Goal: Task Accomplishment & Management: Manage account settings

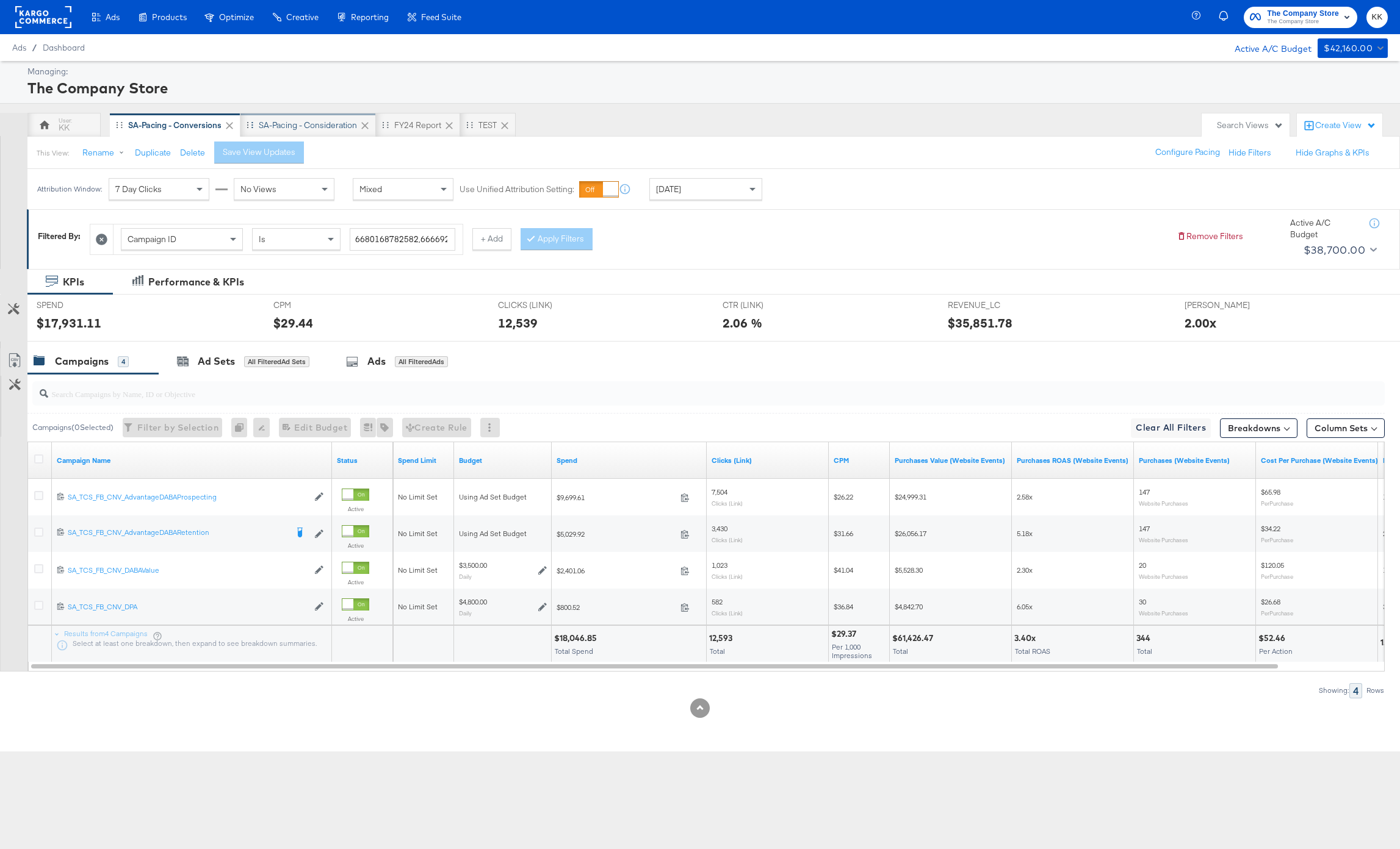
click at [321, 127] on div "SA-Pacing - Consideration" at bounding box center [308, 125] width 98 height 12
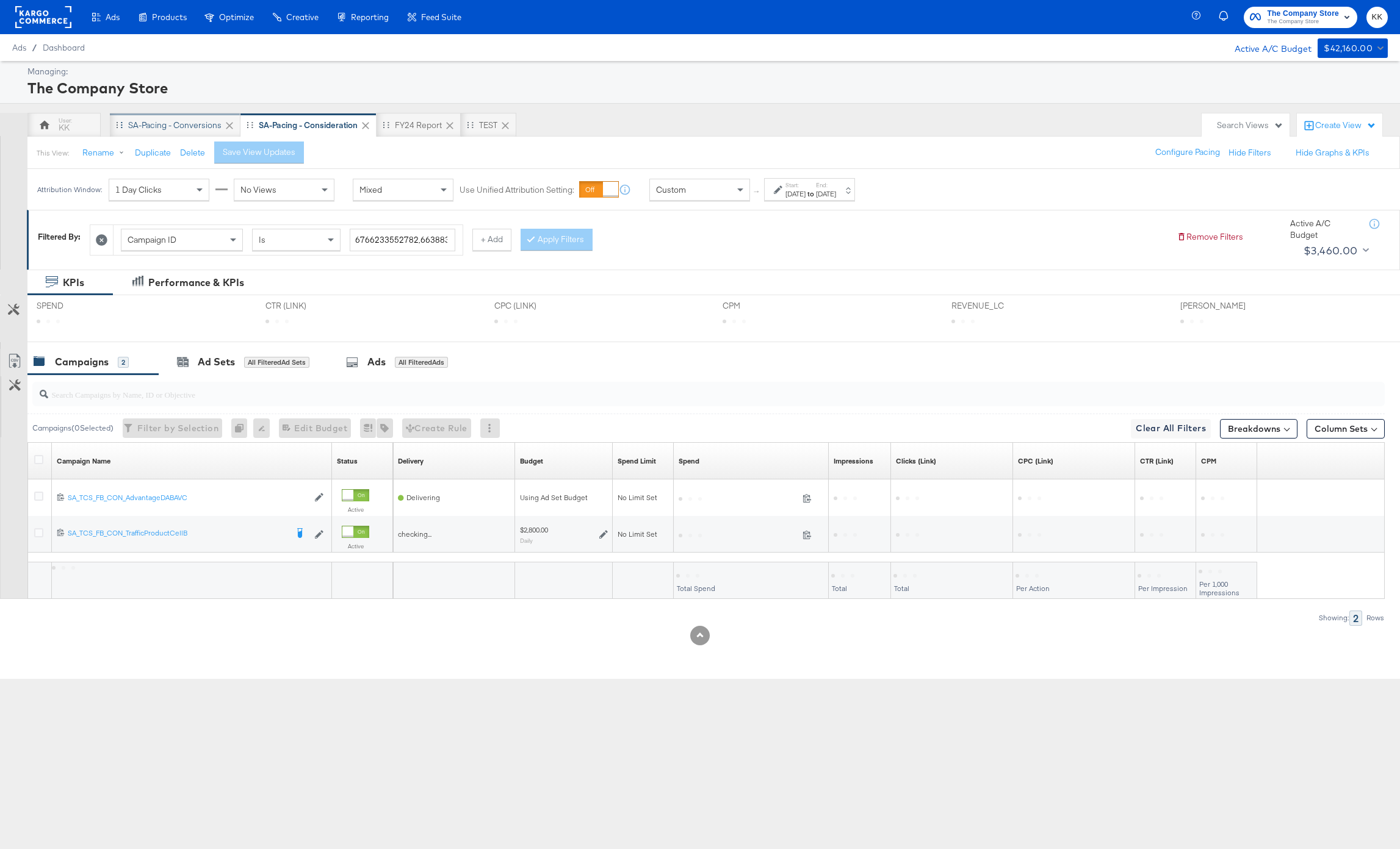
click at [155, 127] on div "SA-Pacing - Conversions" at bounding box center [175, 125] width 94 height 12
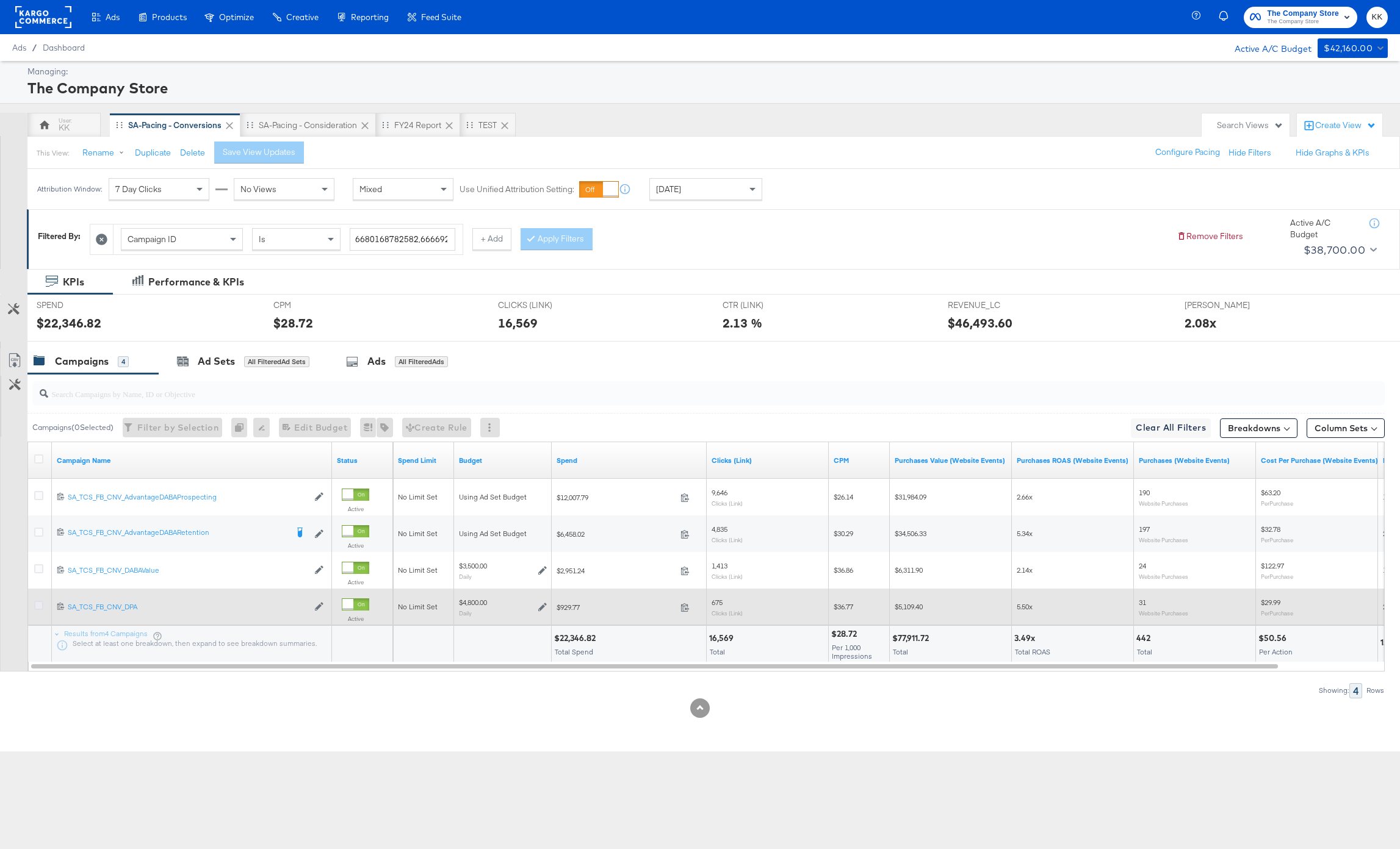
click at [38, 607] on icon at bounding box center [38, 605] width 9 height 9
click at [0, 0] on input "checkbox" at bounding box center [0, 0] width 0 height 0
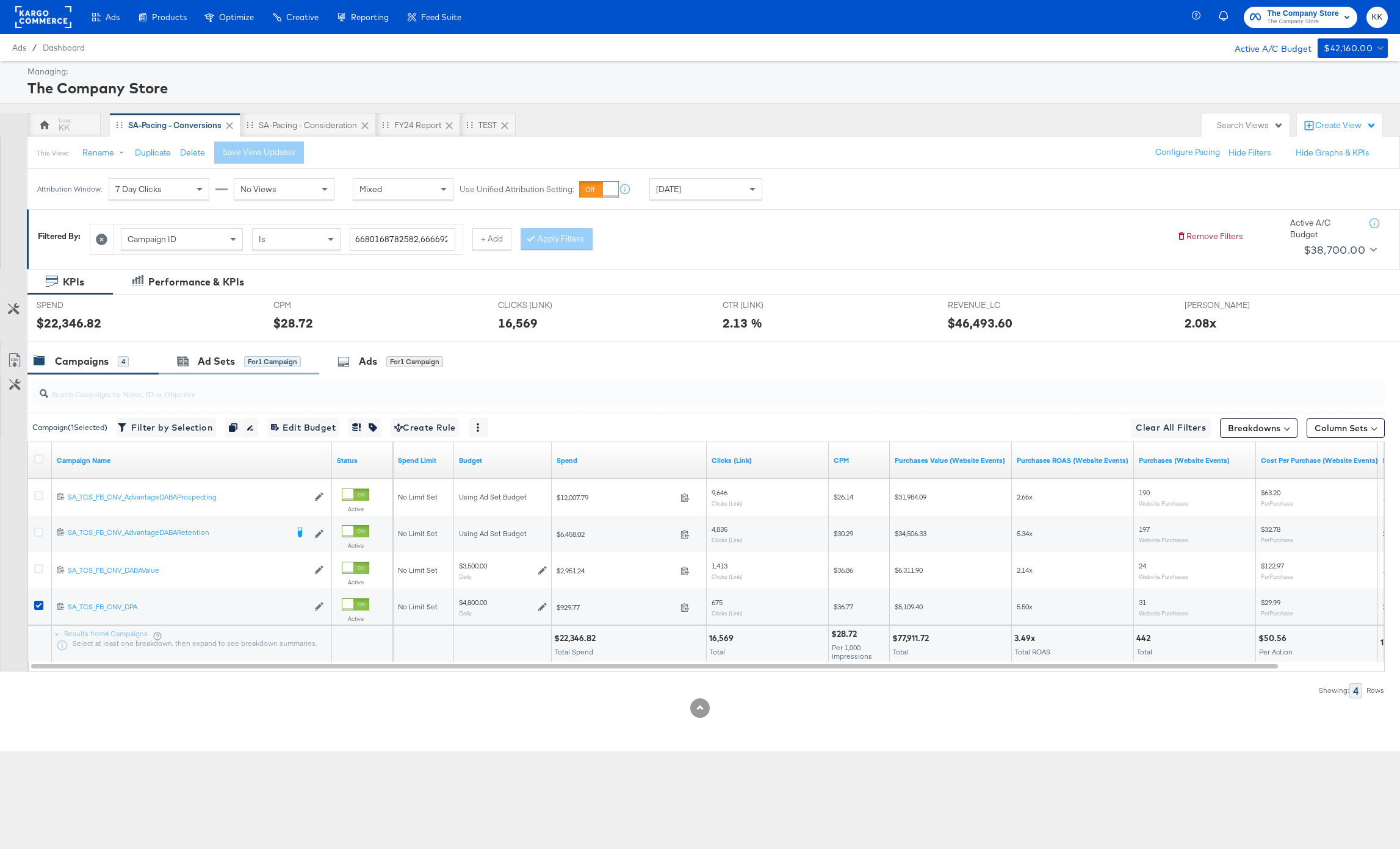
click at [196, 369] on div "Ad Sets for 1 Campaign" at bounding box center [239, 361] width 160 height 26
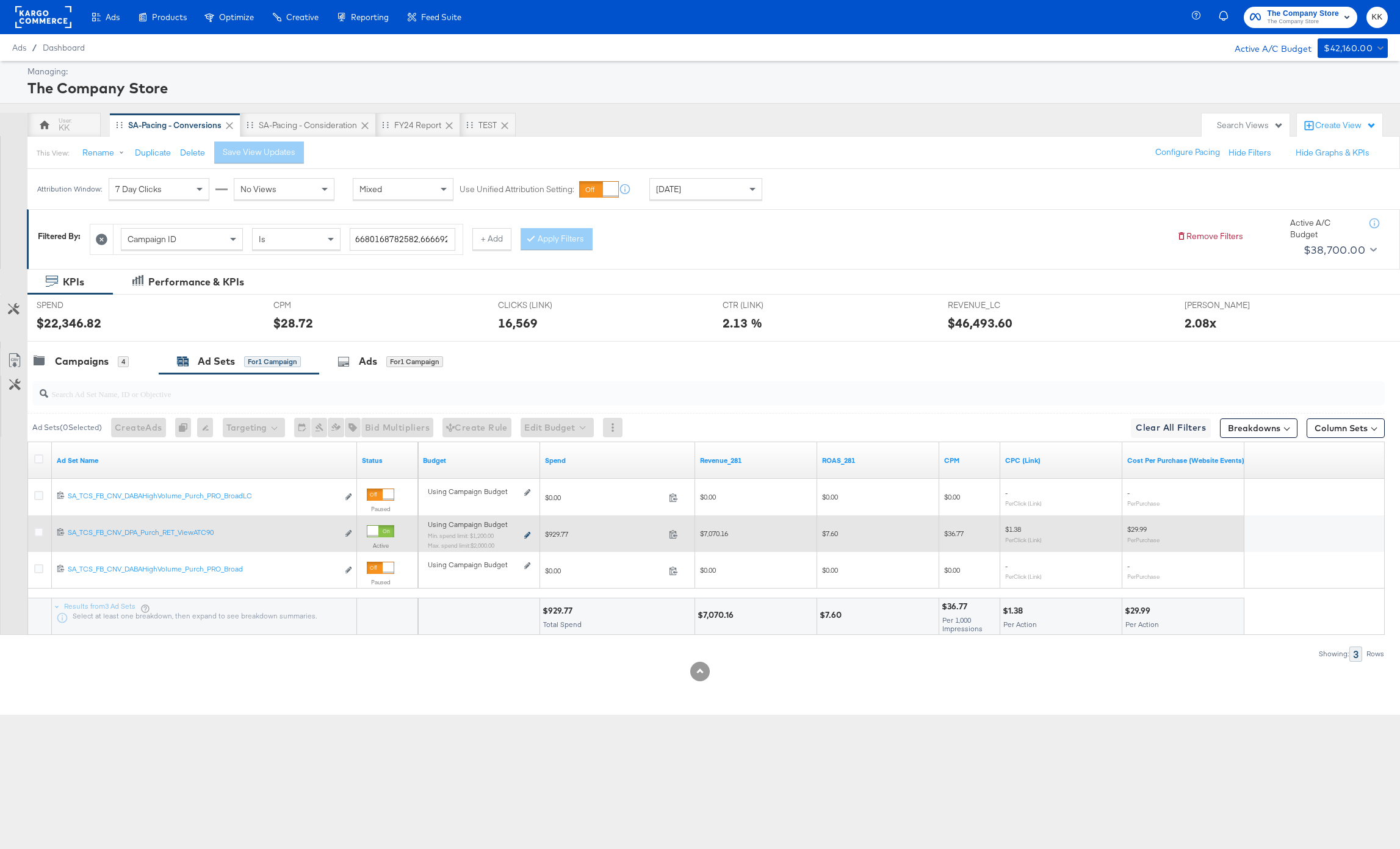
click at [527, 534] on icon at bounding box center [527, 535] width 6 height 7
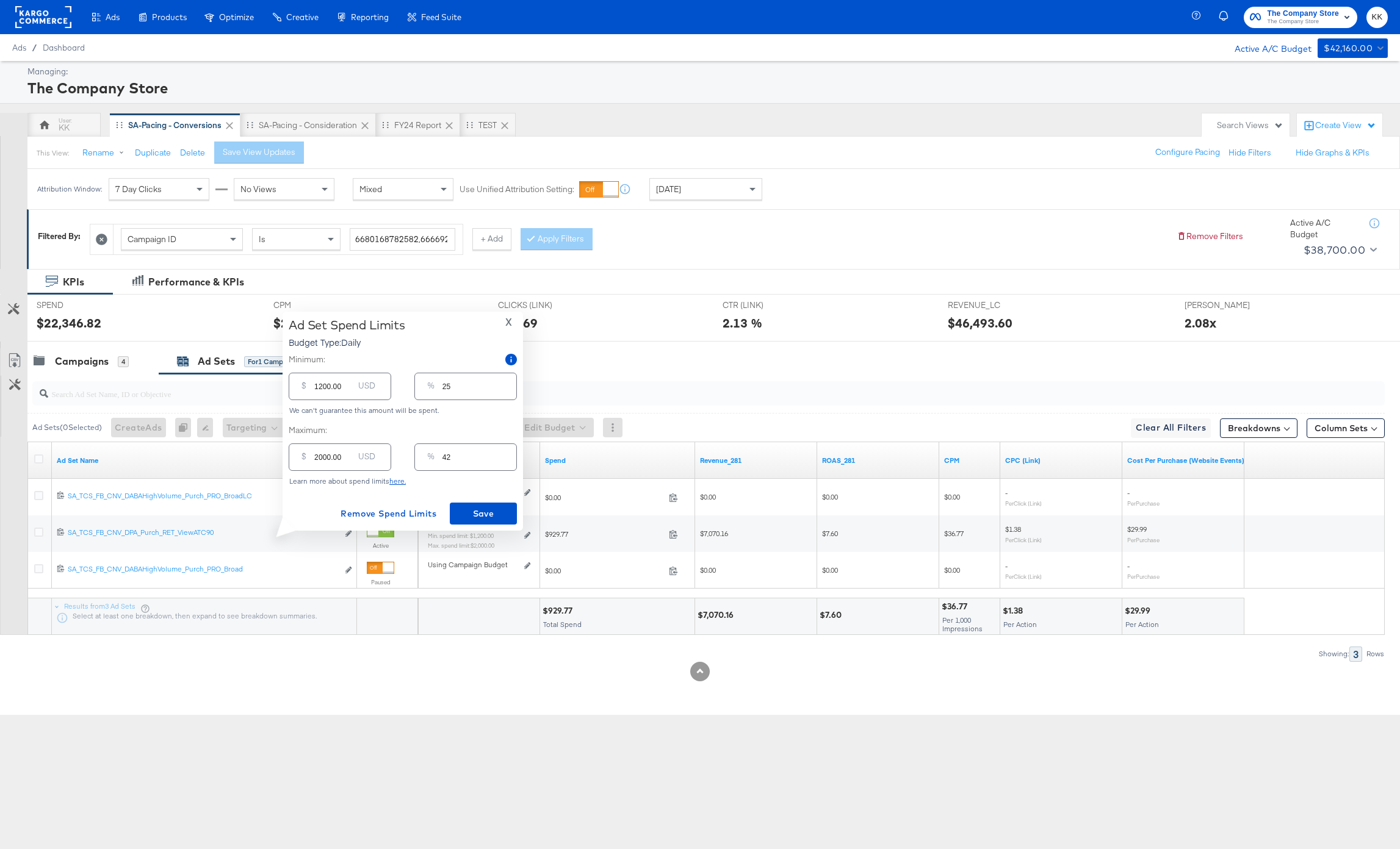
click at [319, 387] on input "1200.00" at bounding box center [334, 381] width 39 height 26
type input "100.00"
type input "2"
type input "1800.00"
type input "38"
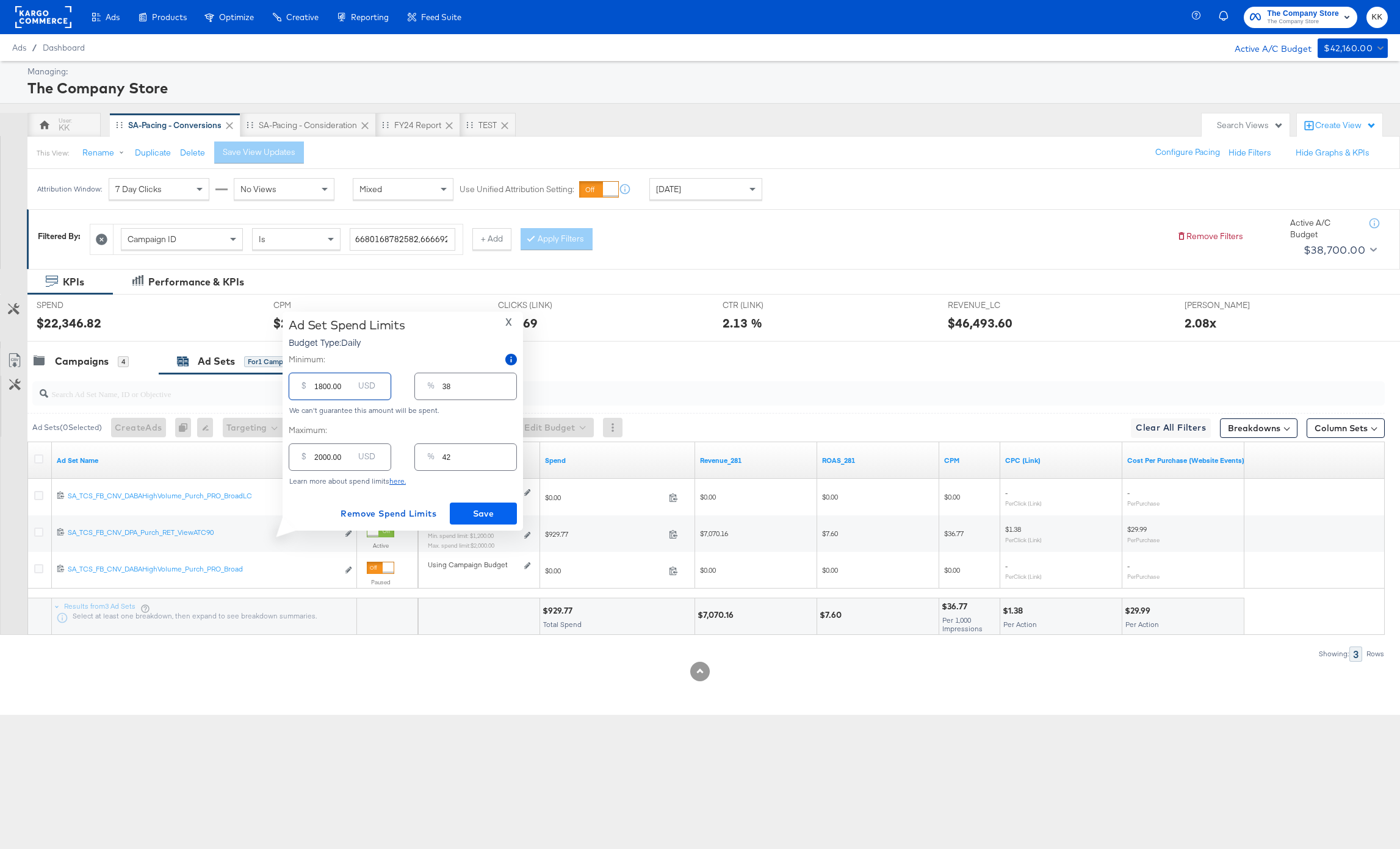
type input "1800.00"
click at [477, 504] on button "Save" at bounding box center [483, 514] width 67 height 22
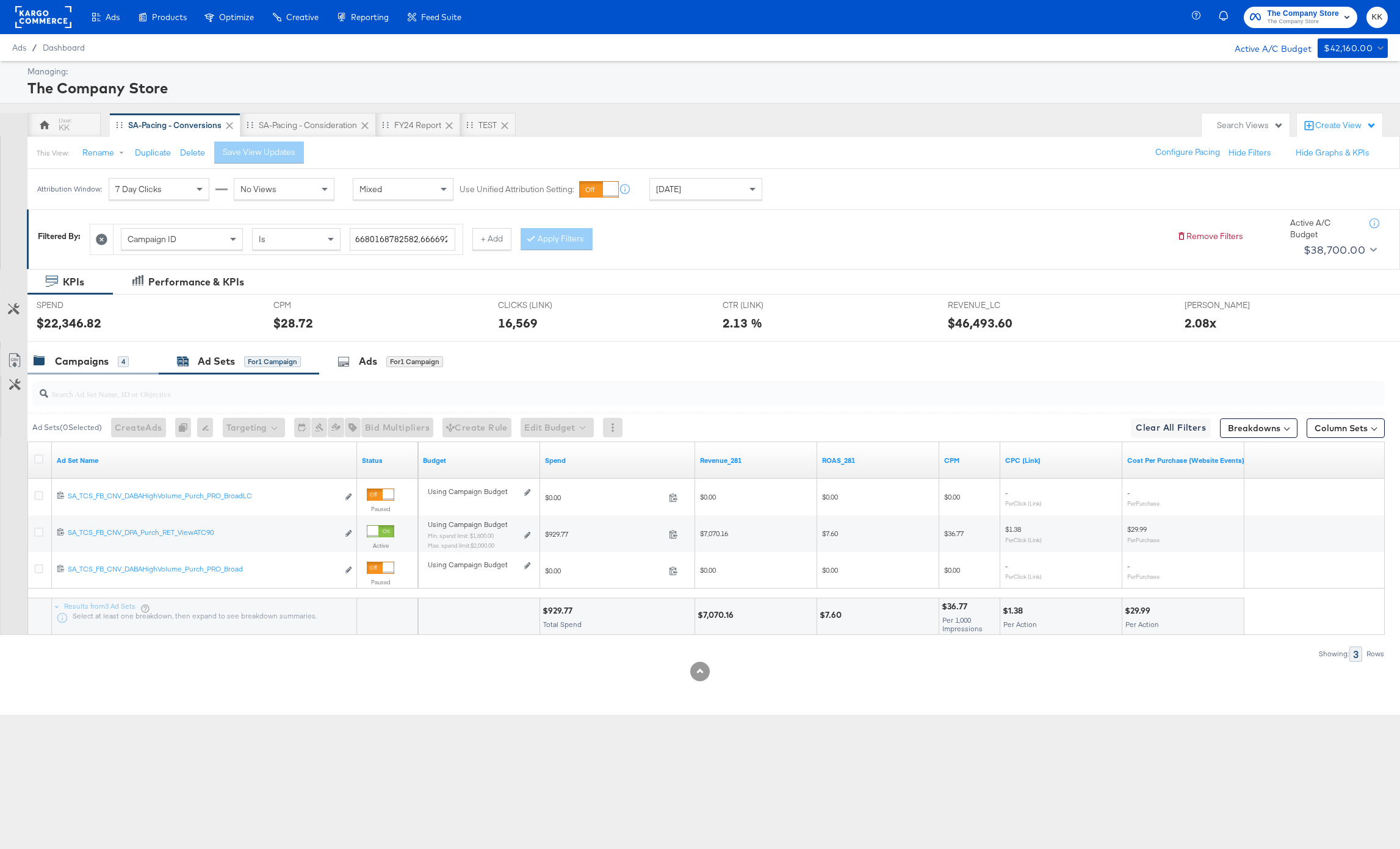
click at [109, 371] on div "Campaigns 4" at bounding box center [92, 361] width 131 height 26
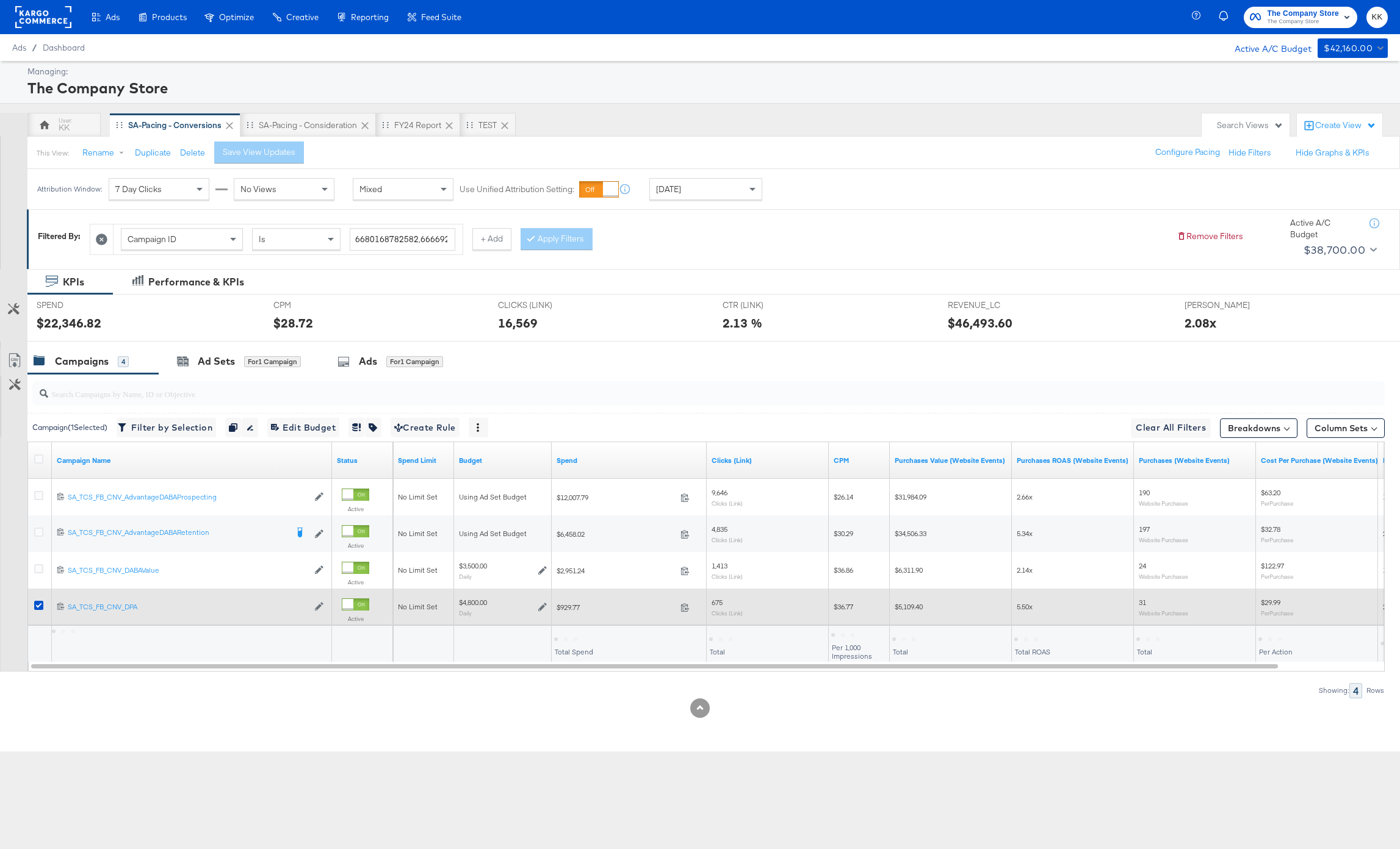
click at [33, 603] on div at bounding box center [40, 607] width 22 height 22
click at [39, 603] on icon at bounding box center [38, 605] width 9 height 9
click at [0, 0] on input "checkbox" at bounding box center [0, 0] width 0 height 0
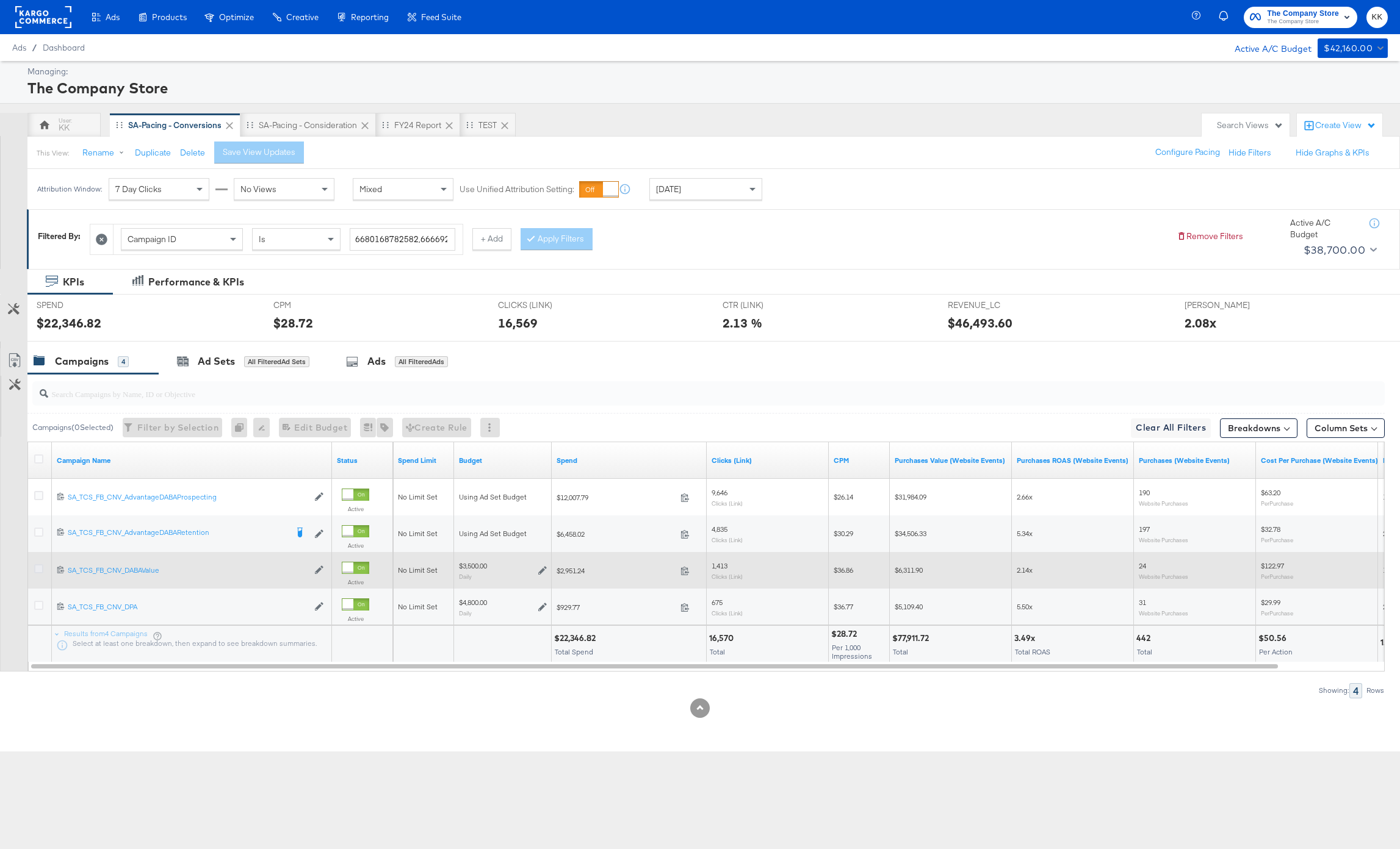
click at [37, 569] on icon at bounding box center [38, 568] width 9 height 9
click at [0, 0] on input "checkbox" at bounding box center [0, 0] width 0 height 0
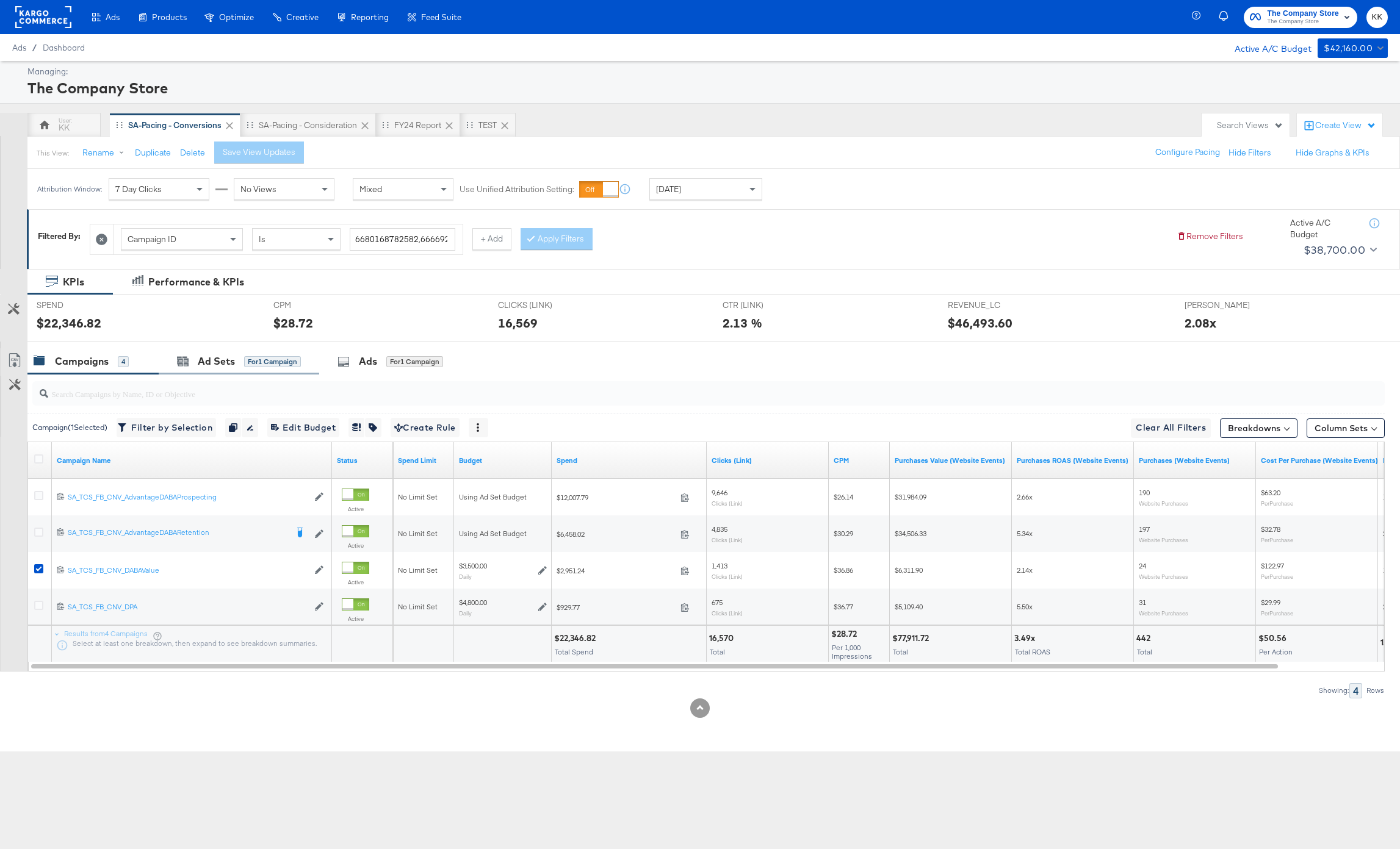
click at [238, 350] on div "Ad Sets for 1 Campaign" at bounding box center [239, 361] width 160 height 26
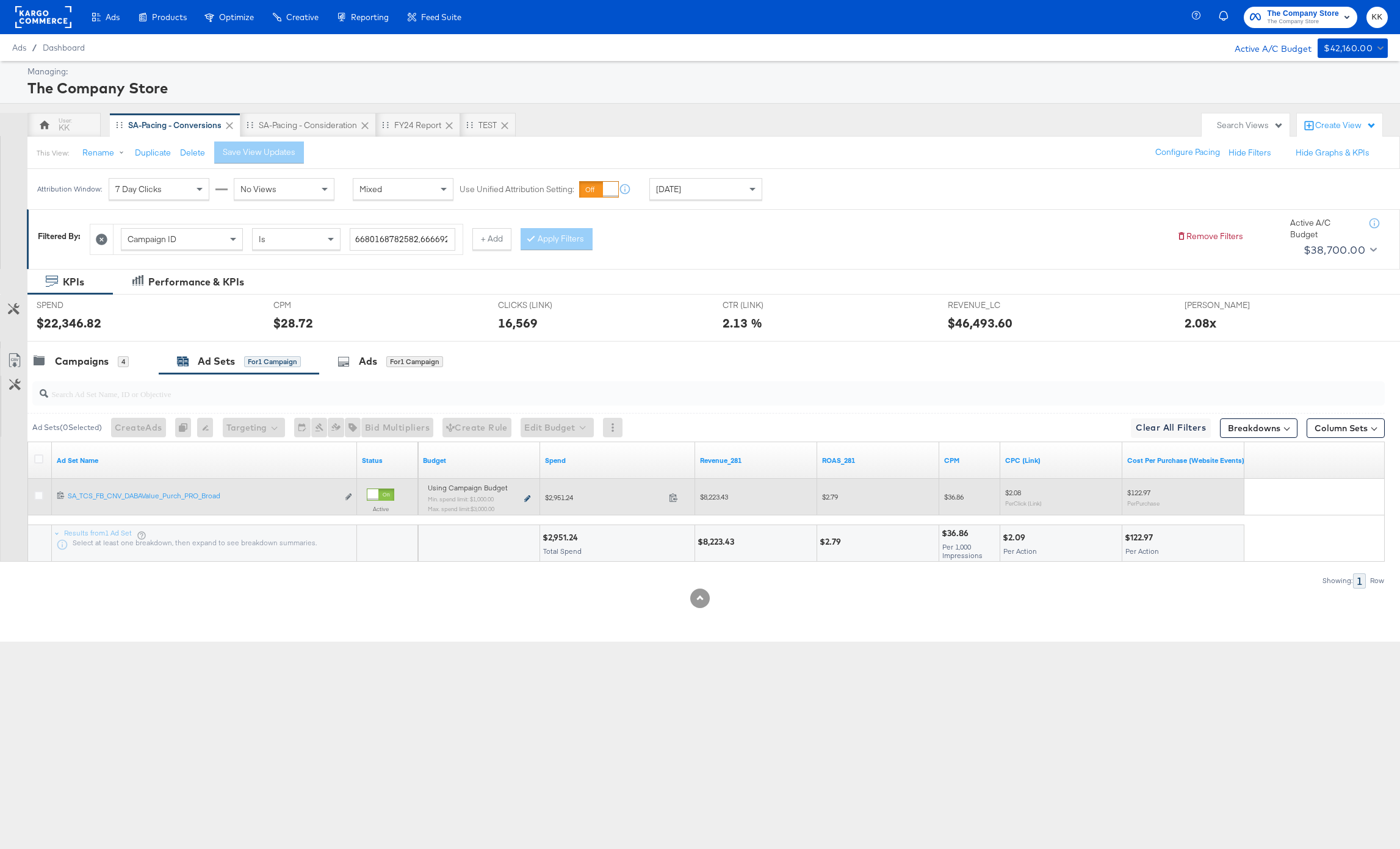
click at [526, 498] on icon at bounding box center [527, 499] width 6 height 7
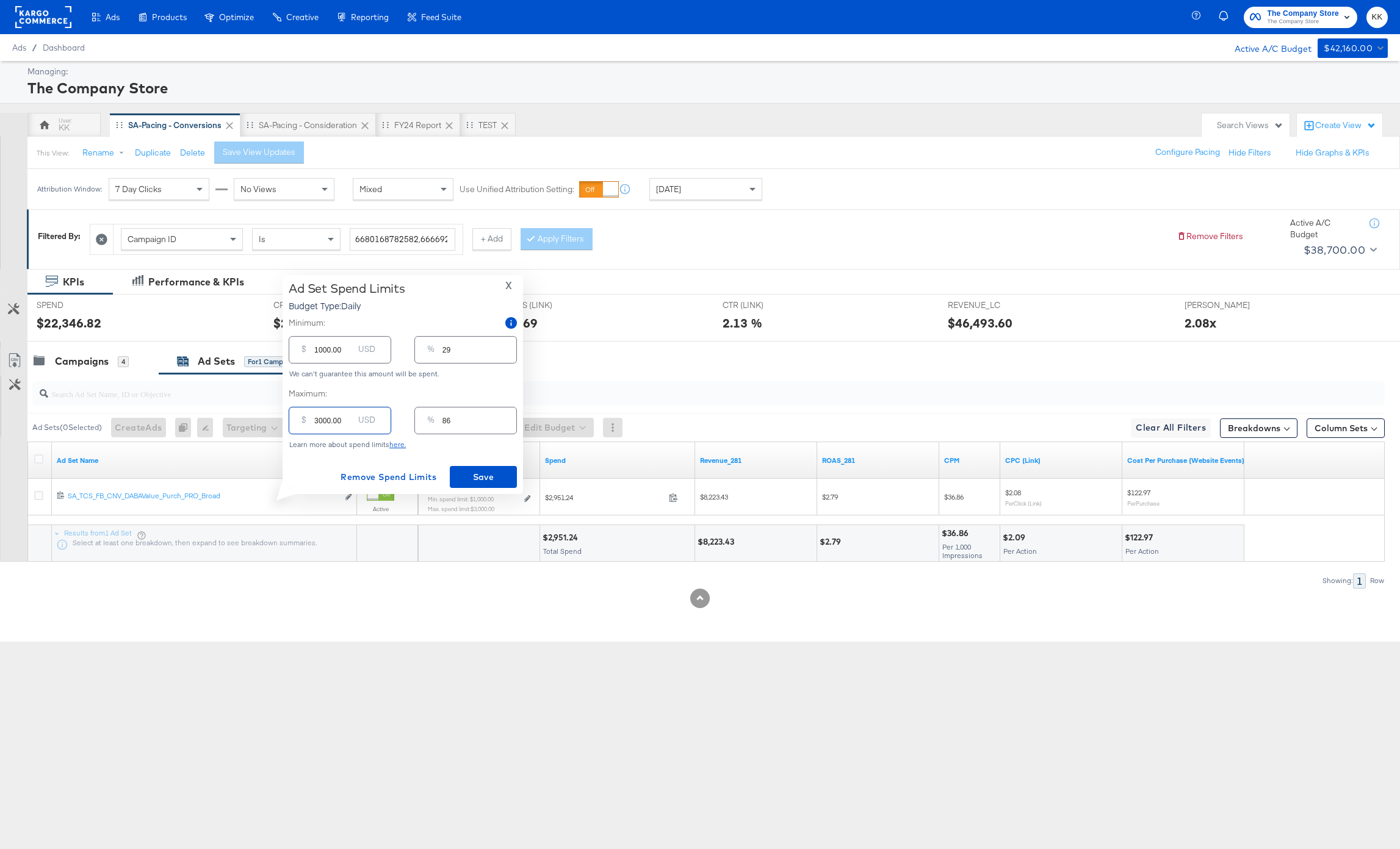
click at [321, 421] on input "3000.00" at bounding box center [334, 415] width 39 height 26
type input "300.00"
type input "9"
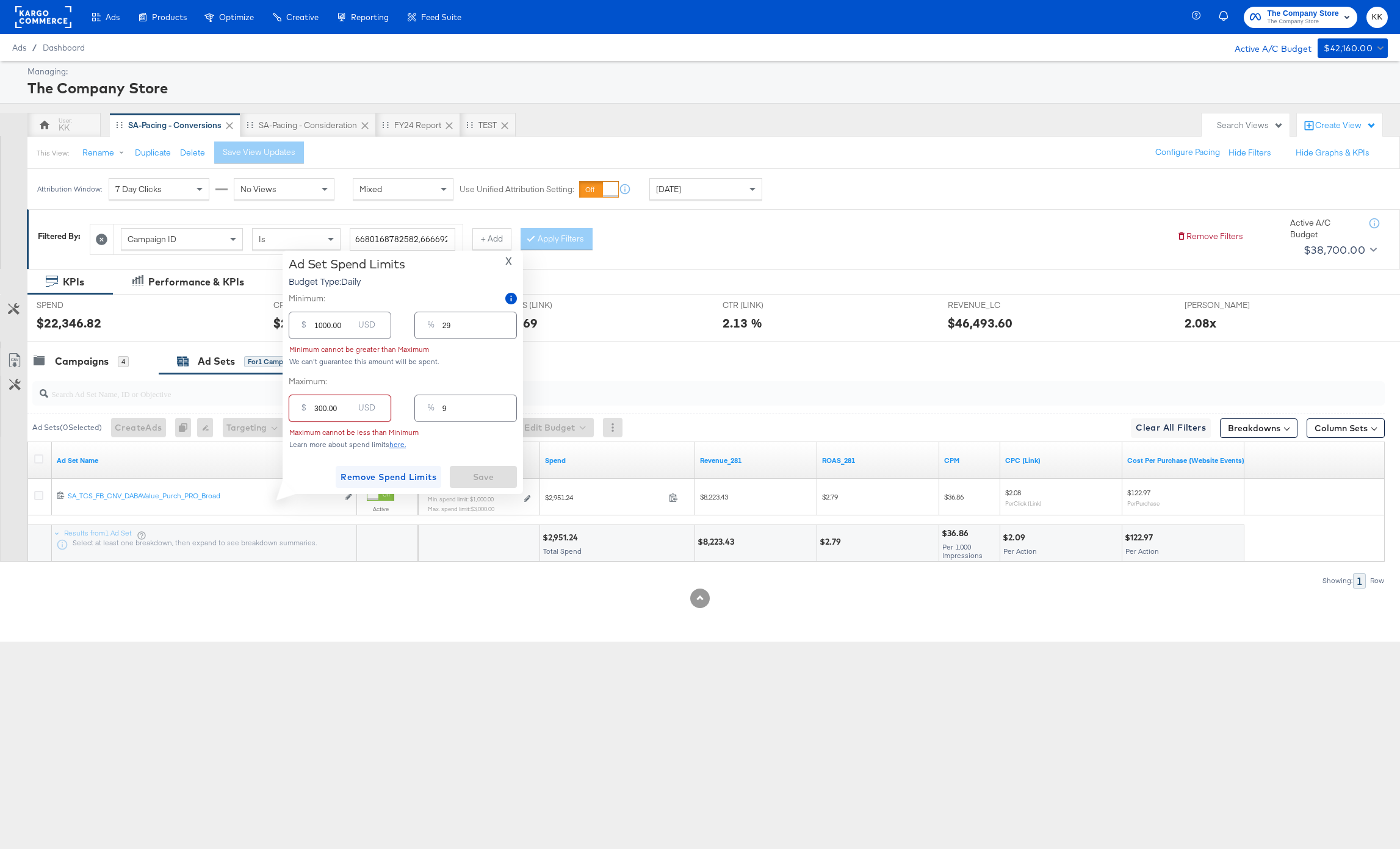
type input "3700.00"
type input "106"
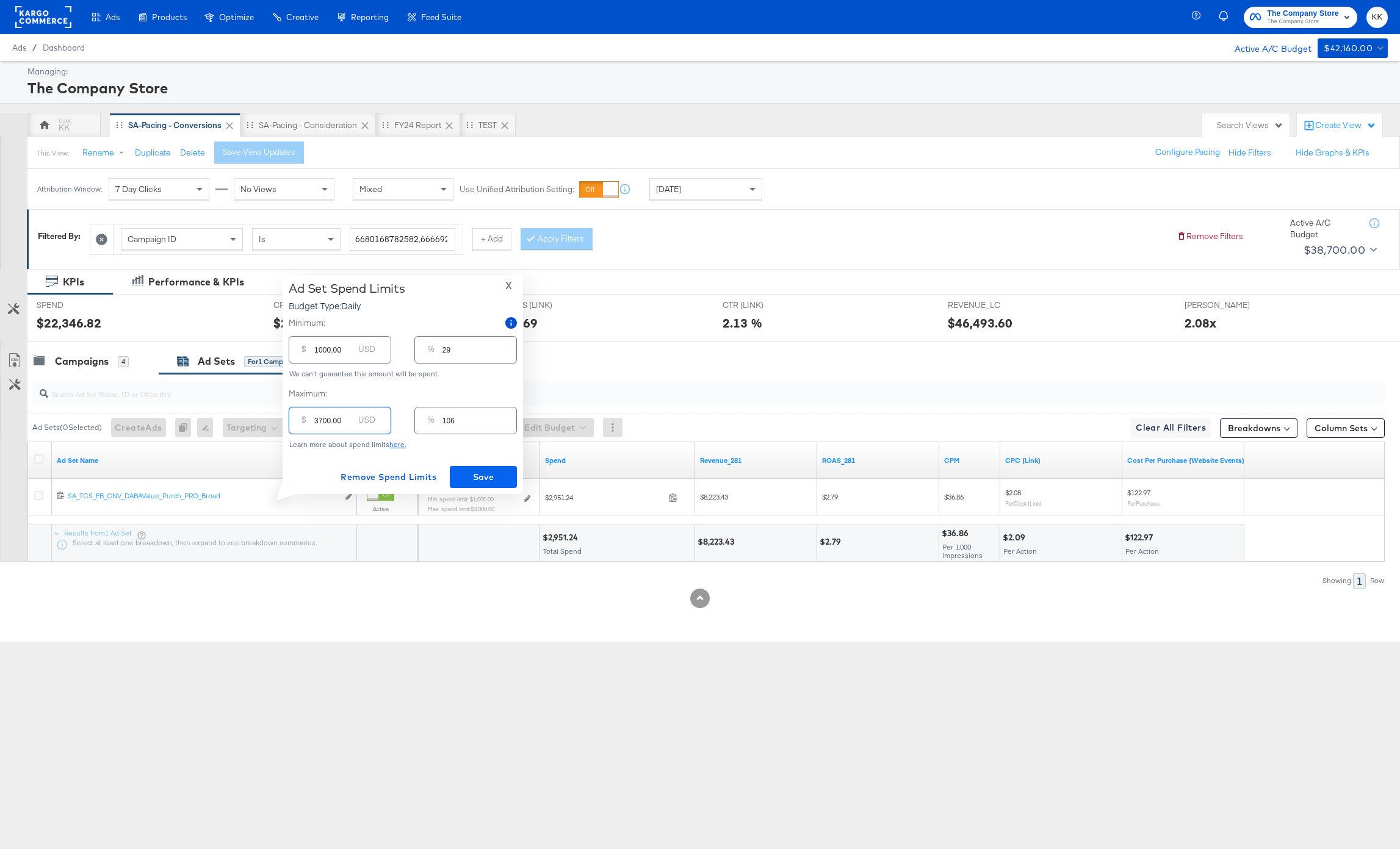
type input "3700.00"
click at [457, 473] on span "Save" at bounding box center [483, 477] width 57 height 15
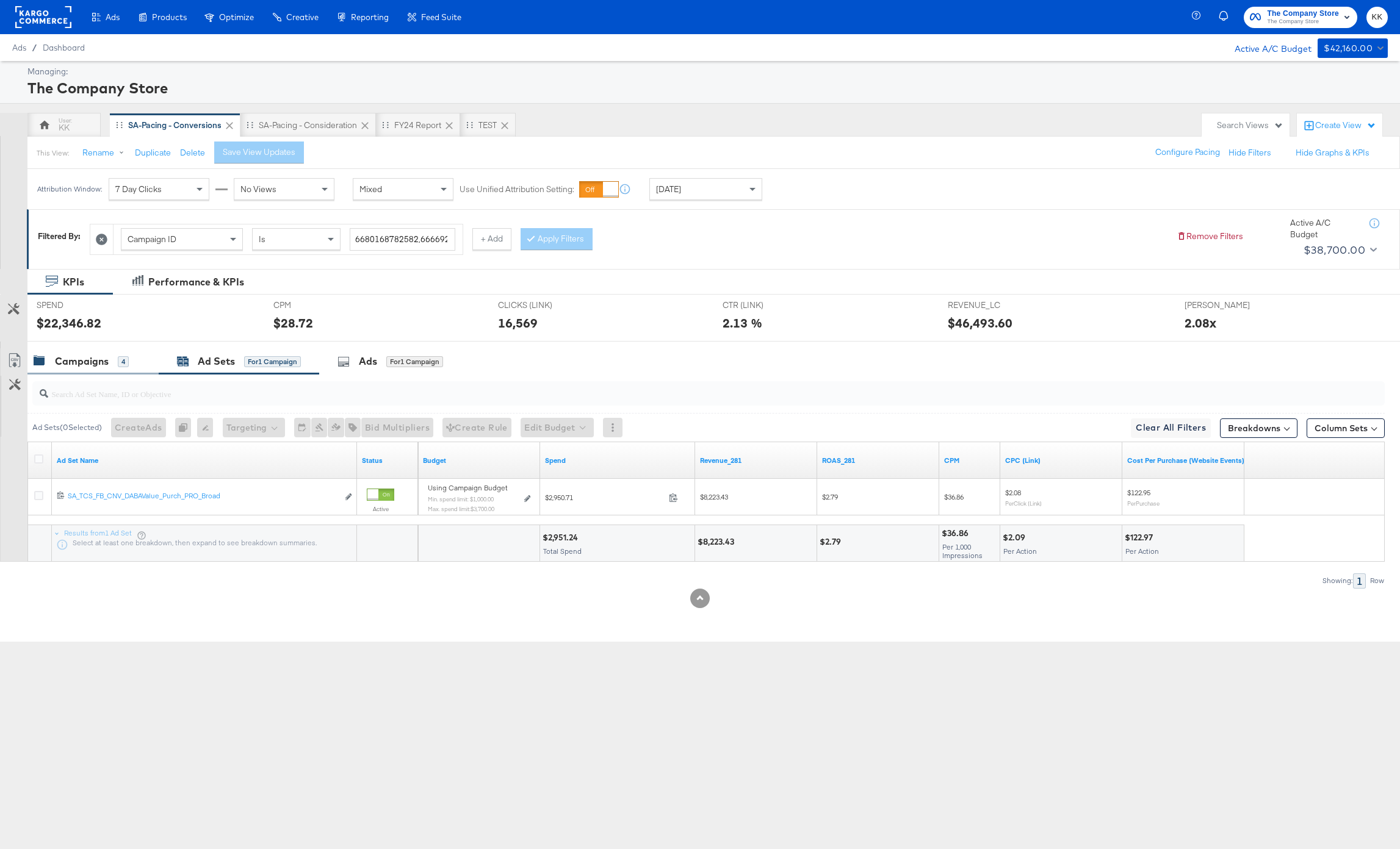
click at [94, 354] on div "Campaigns" at bounding box center [81, 361] width 54 height 14
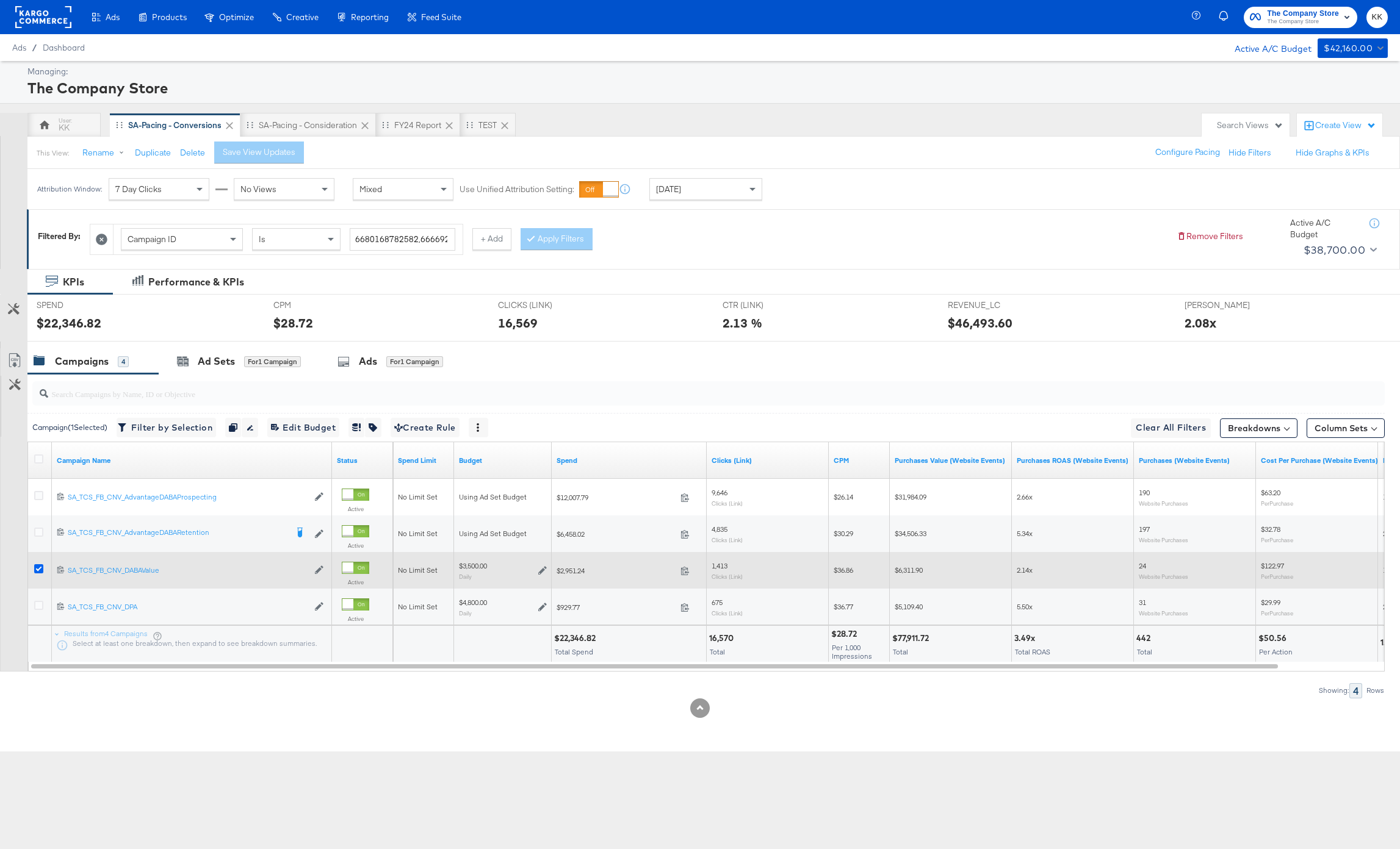
click at [40, 570] on icon at bounding box center [38, 568] width 9 height 9
click at [0, 0] on input "checkbox" at bounding box center [0, 0] width 0 height 0
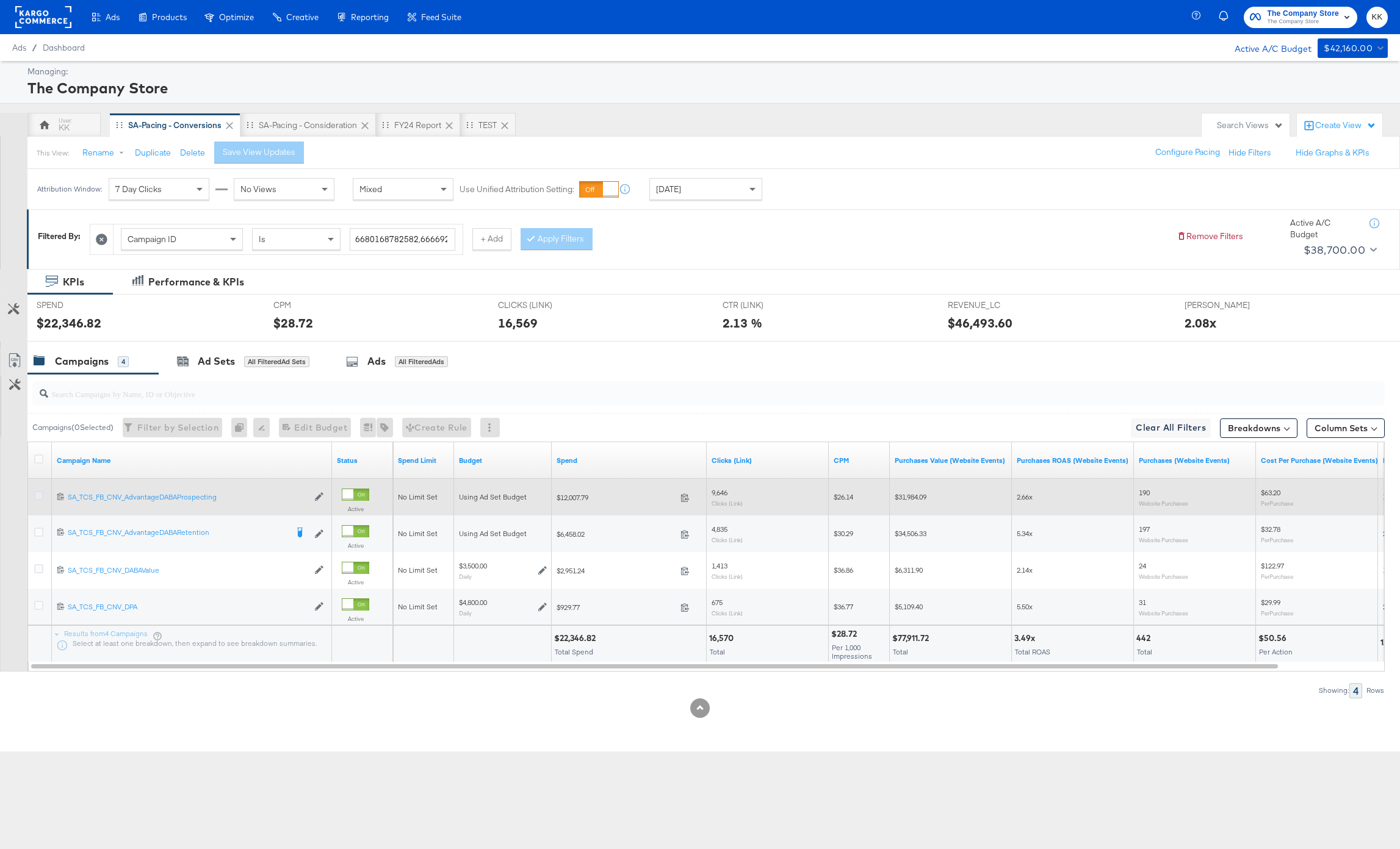
click at [38, 494] on icon at bounding box center [38, 495] width 9 height 9
click at [0, 0] on input "checkbox" at bounding box center [0, 0] width 0 height 0
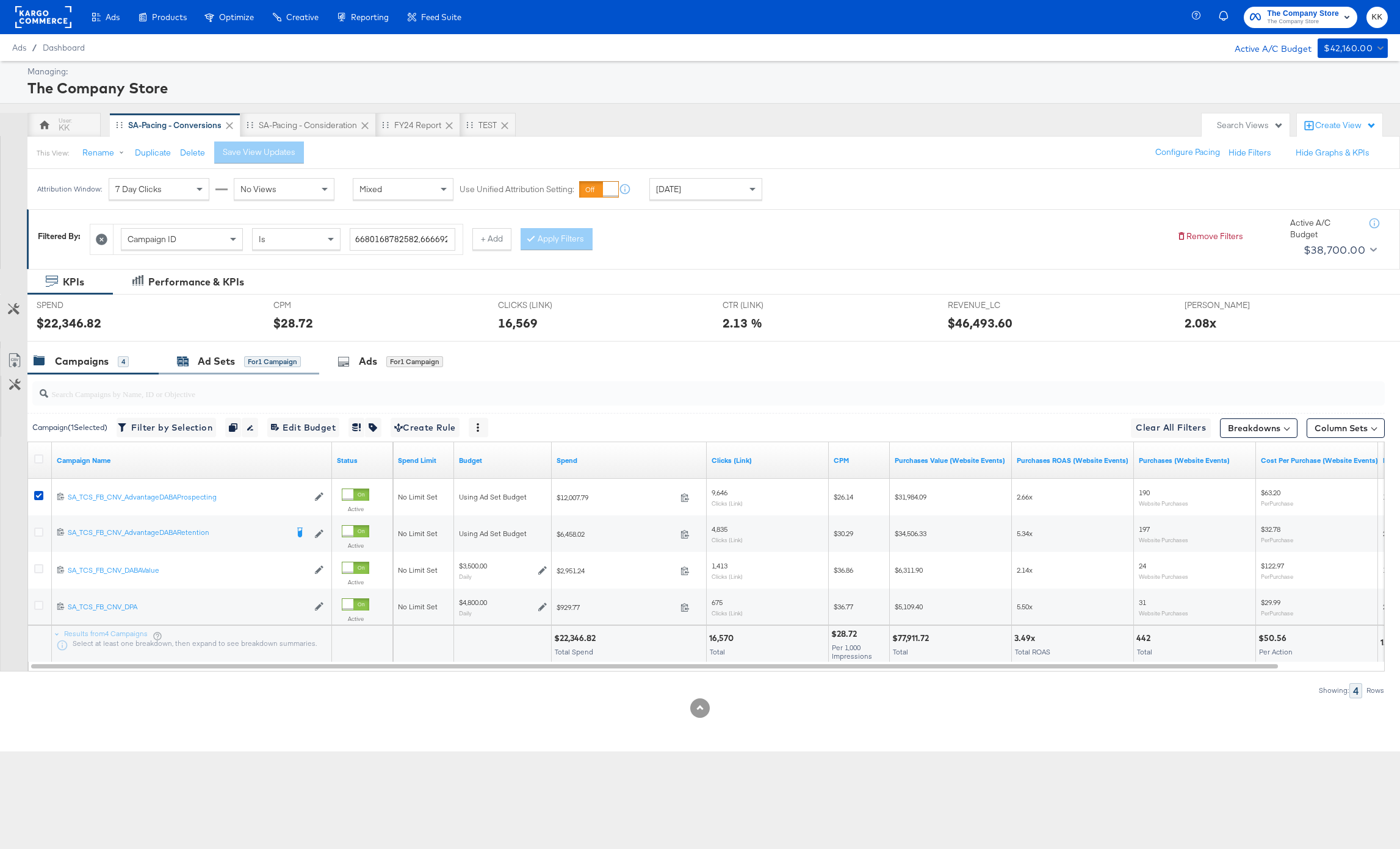
click at [210, 364] on div "Ad Sets" at bounding box center [216, 361] width 37 height 14
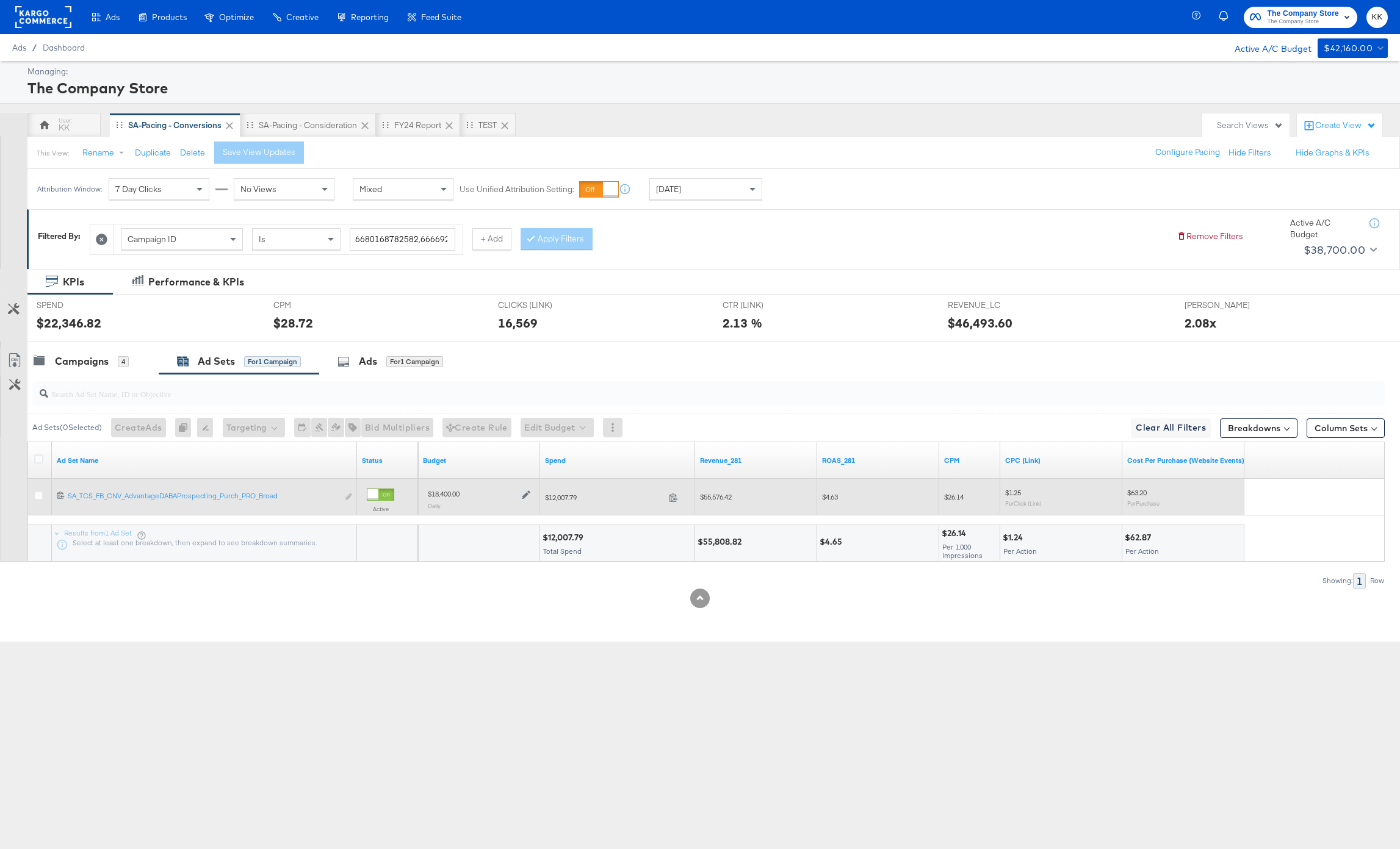
click at [526, 496] on icon at bounding box center [526, 495] width 9 height 9
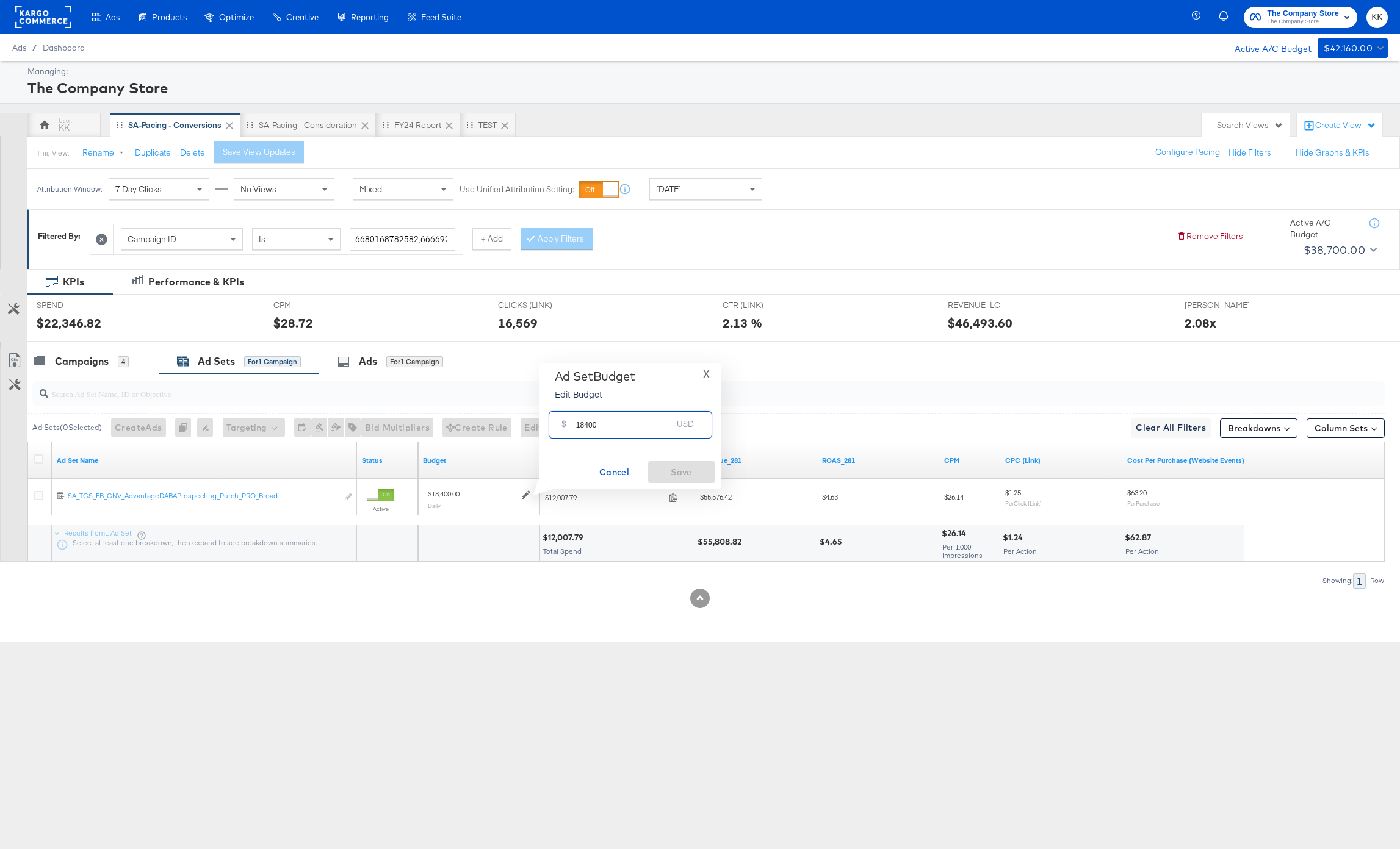
drag, startPoint x: 589, startPoint y: 426, endPoint x: 560, endPoint y: 426, distance: 29.0
click at [560, 426] on div "$ 18400 USD" at bounding box center [630, 425] width 164 height 27
type input "20000"
click at [697, 474] on span "Save" at bounding box center [682, 472] width 57 height 15
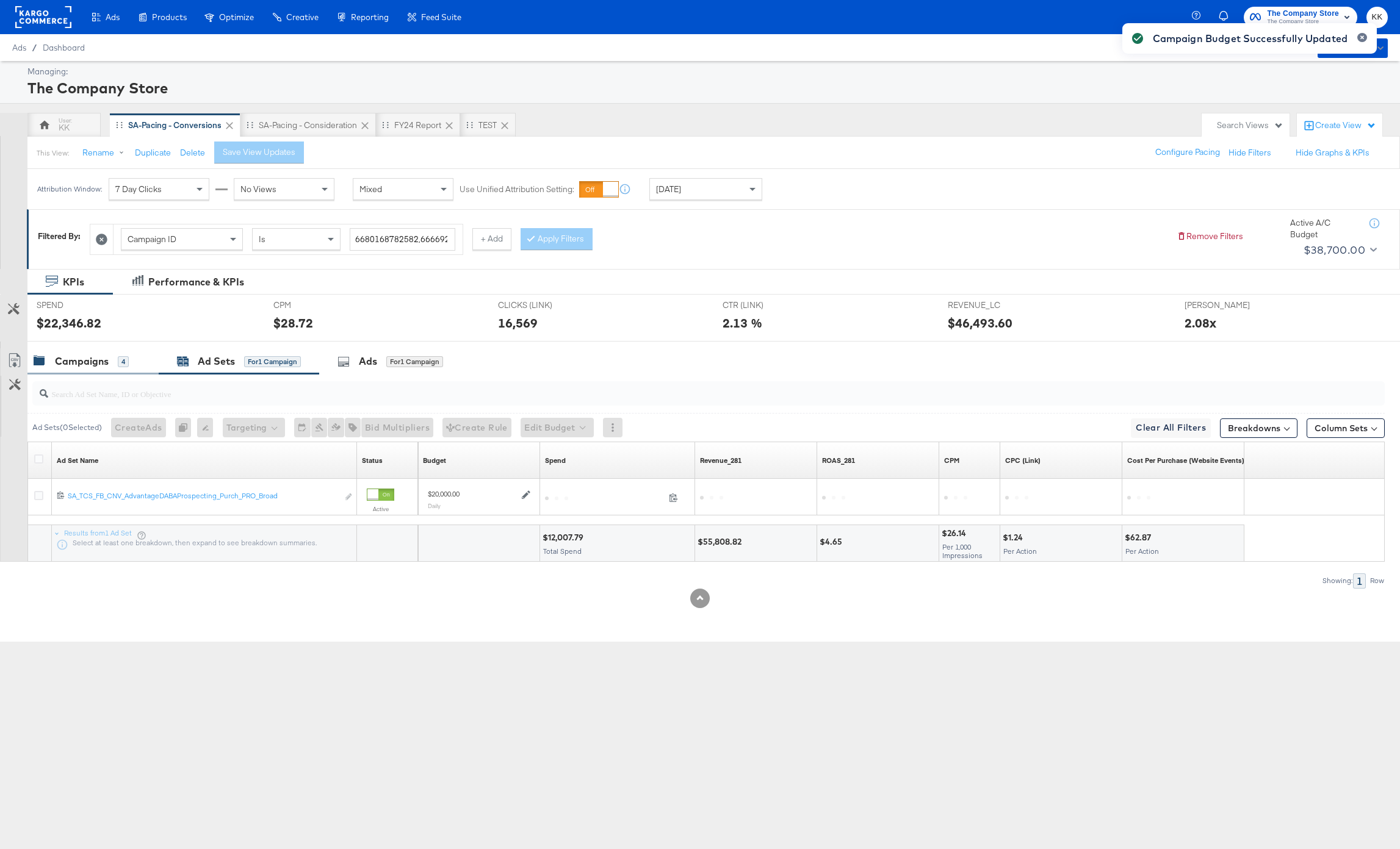
click at [107, 371] on div "Campaigns 4" at bounding box center [92, 361] width 131 height 26
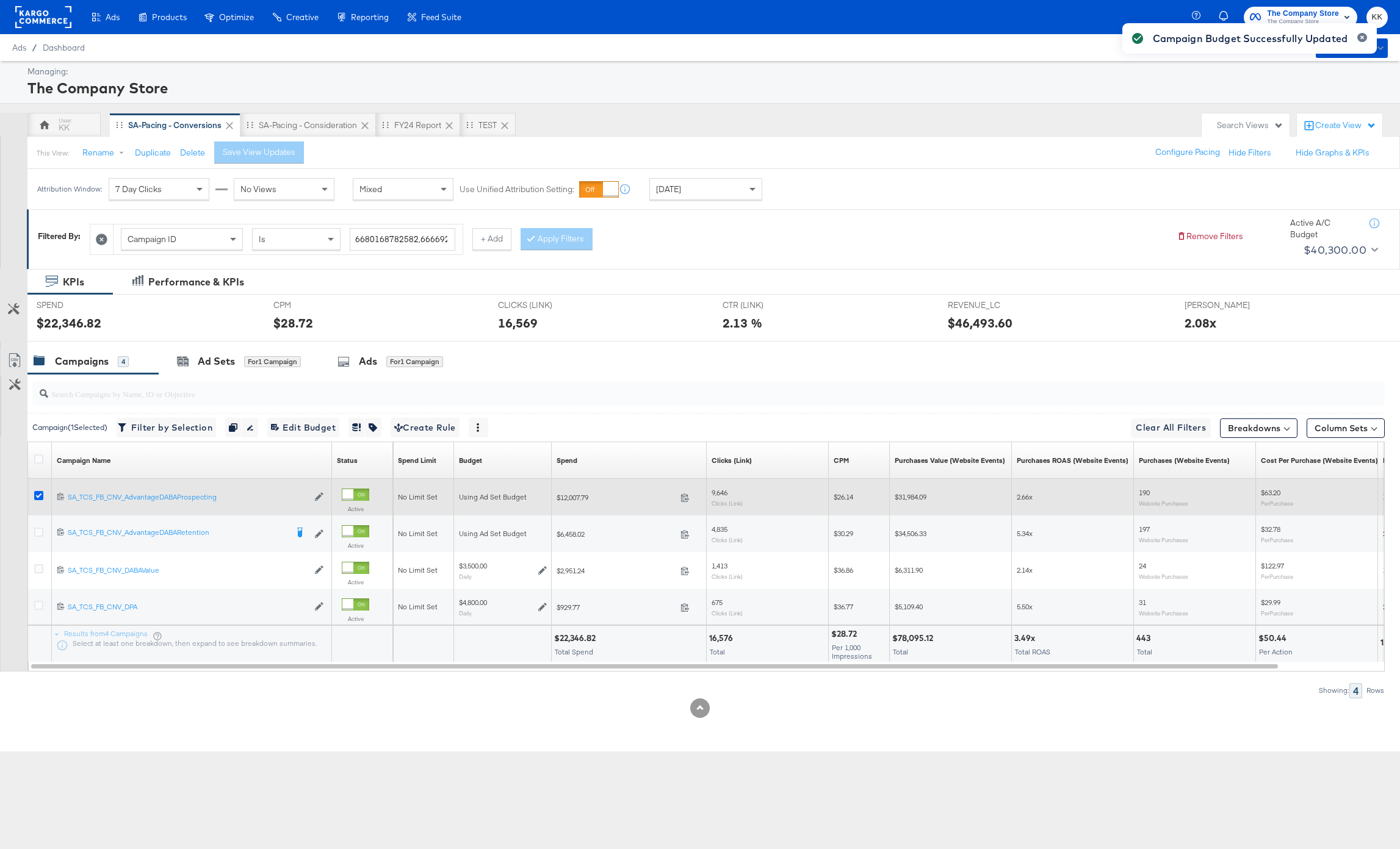
click at [36, 492] on icon at bounding box center [38, 495] width 9 height 9
click at [0, 0] on input "checkbox" at bounding box center [0, 0] width 0 height 0
